Goal: Task Accomplishment & Management: Use online tool/utility

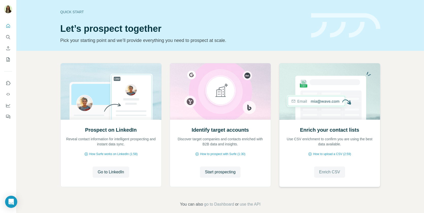
click at [327, 171] on span "Enrich CSV" at bounding box center [330, 172] width 21 height 6
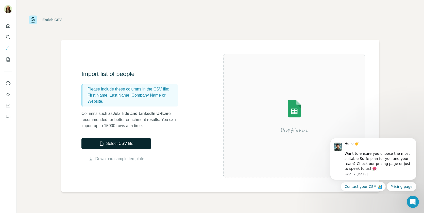
click at [129, 144] on button "Select CSV file" at bounding box center [117, 143] width 70 height 11
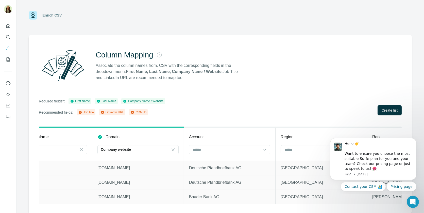
scroll to position [0, 136]
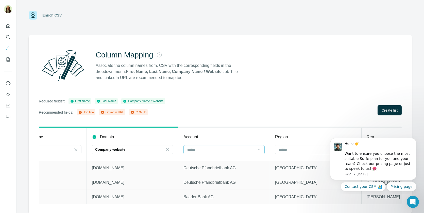
click at [208, 150] on input at bounding box center [221, 150] width 69 height 6
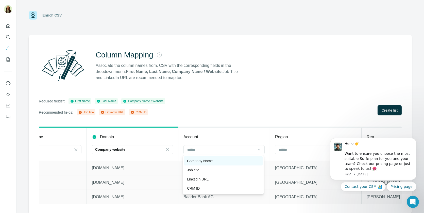
click at [209, 162] on p "Company Name" at bounding box center [200, 160] width 26 height 5
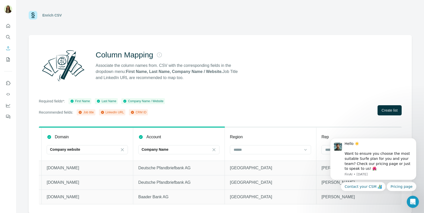
scroll to position [0, 186]
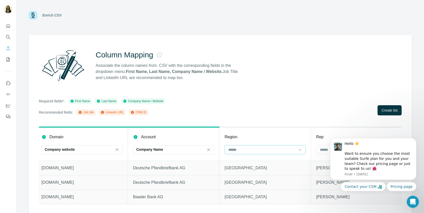
click at [245, 148] on input at bounding box center [262, 150] width 69 height 6
click at [260, 132] on th "Region" at bounding box center [266, 144] width 92 height 34
click at [319, 152] on div at bounding box center [357, 149] width 81 height 9
click at [324, 179] on p "CRM ID" at bounding box center [326, 179] width 13 height 5
click at [413, 140] on button "Dismiss notification" at bounding box center [415, 139] width 7 height 7
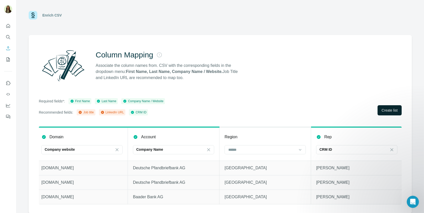
click at [392, 109] on span "Create list" at bounding box center [390, 110] width 16 height 5
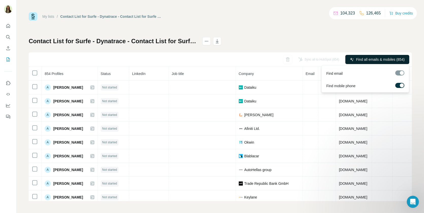
click at [373, 57] on span "Find all emails & mobiles (854)" at bounding box center [380, 59] width 49 height 5
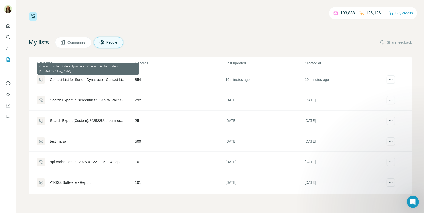
click at [105, 80] on div "Contact List for Surfe - Dynatrace - Contact List for Surfe - [GEOGRAPHIC_DATA]" at bounding box center [88, 79] width 76 height 5
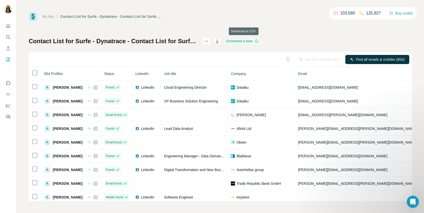
click at [219, 40] on icon "button" at bounding box center [217, 41] width 3 height 4
